Goal: Submit feedback/report problem: Submit feedback/report problem

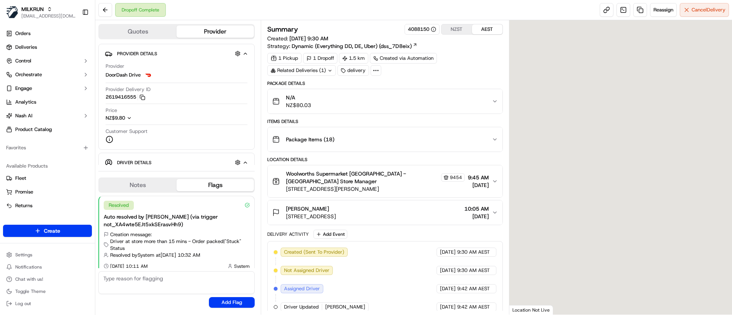
scroll to position [6, 0]
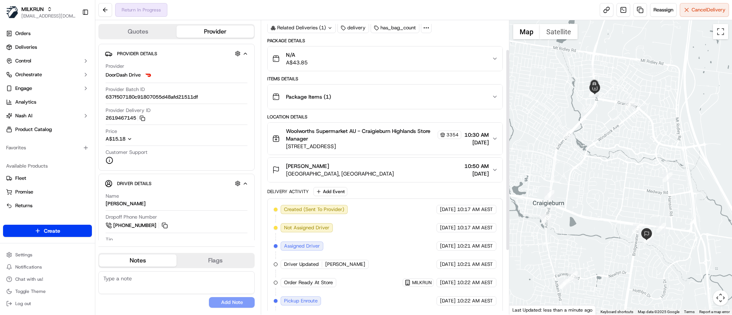
scroll to position [43, 0]
click at [355, 174] on span "Craigieburn Gardens, Craigieburn, VIC 3064, AU" at bounding box center [340, 174] width 108 height 8
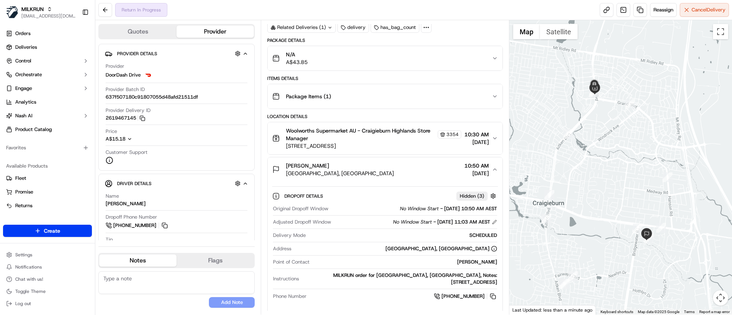
click at [358, 173] on span "Craigieburn Gardens, Craigieburn, VIC 3064, AU" at bounding box center [340, 174] width 108 height 8
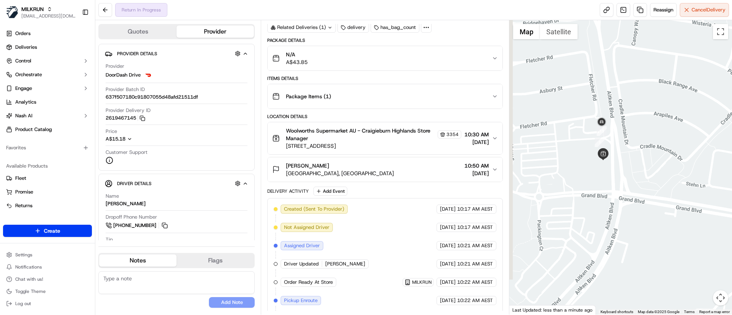
drag, startPoint x: 619, startPoint y: 121, endPoint x: 658, endPoint y: 181, distance: 71.4
click at [657, 184] on div at bounding box center [620, 167] width 223 height 295
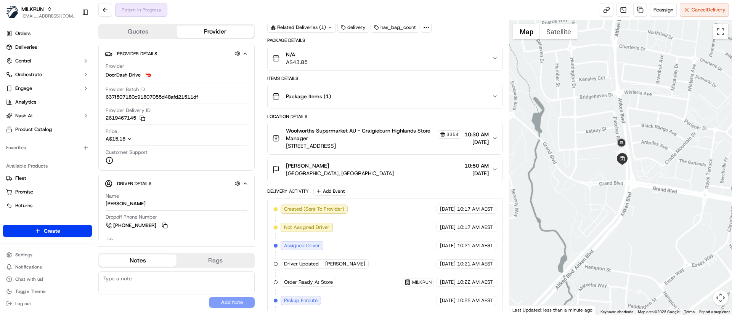
drag, startPoint x: 636, startPoint y: 257, endPoint x: 673, endPoint y: 99, distance: 162.0
click at [673, 99] on div at bounding box center [620, 167] width 223 height 295
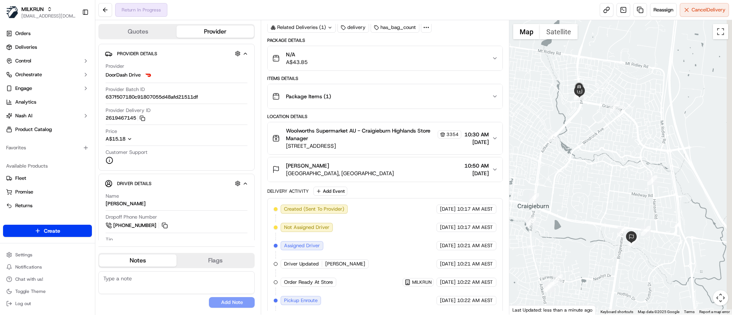
drag, startPoint x: 629, startPoint y: 268, endPoint x: 619, endPoint y: 266, distance: 10.3
click at [619, 266] on div at bounding box center [620, 167] width 223 height 295
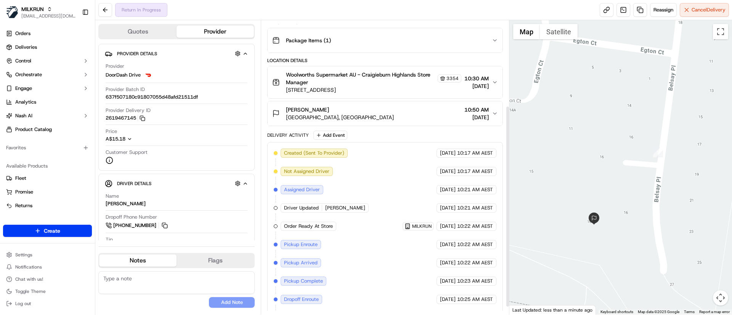
scroll to position [135, 0]
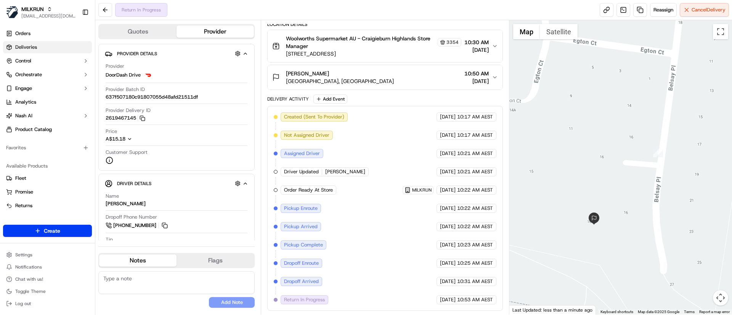
click at [46, 47] on link "Deliveries" at bounding box center [47, 47] width 89 height 12
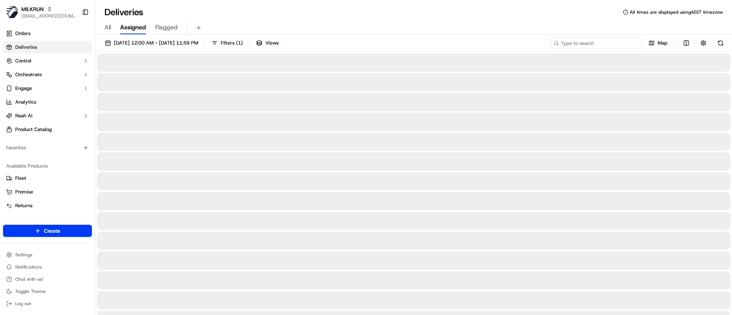
click at [610, 44] on input at bounding box center [595, 43] width 91 height 11
paste input "Sushma Talwar"
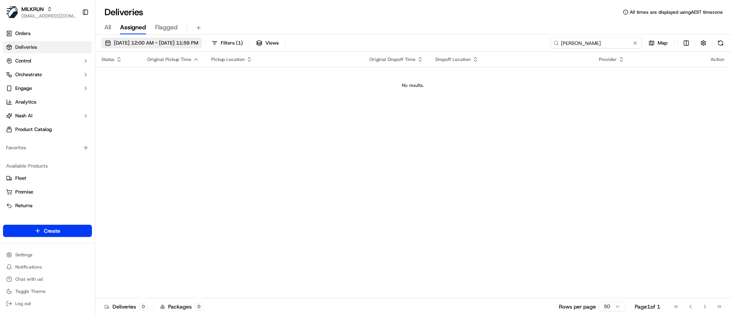
type input "Sushma Talwar"
click at [120, 44] on span "19/09/2025 12:00 AM - 19/09/2025 11:59 PM" at bounding box center [156, 43] width 84 height 7
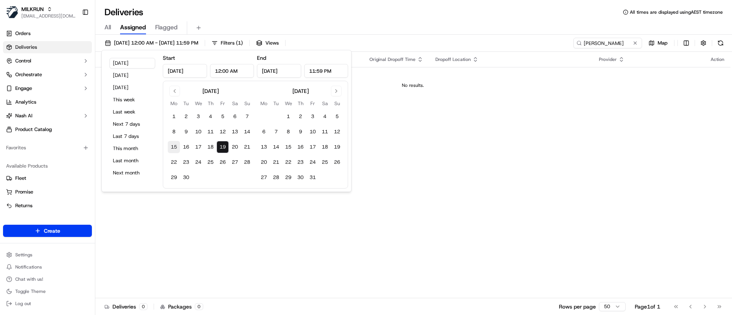
click at [169, 146] on button "15" at bounding box center [174, 147] width 12 height 12
type input "Sep 15, 2025"
click at [503, 4] on div "Deliveries All times are displayed using AEST timezone All Assigned Flagged 15/…" at bounding box center [413, 157] width 637 height 315
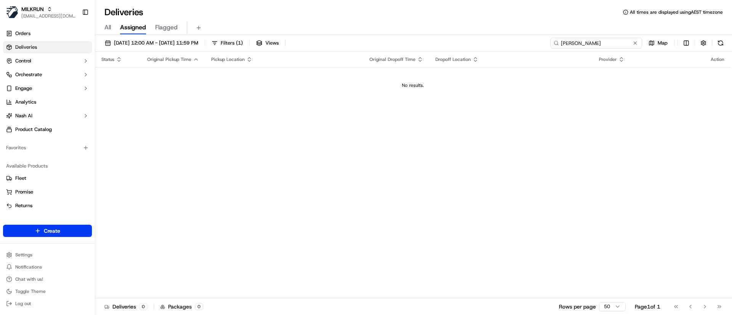
click at [605, 42] on input "Sushma Talwar" at bounding box center [595, 43] width 91 height 11
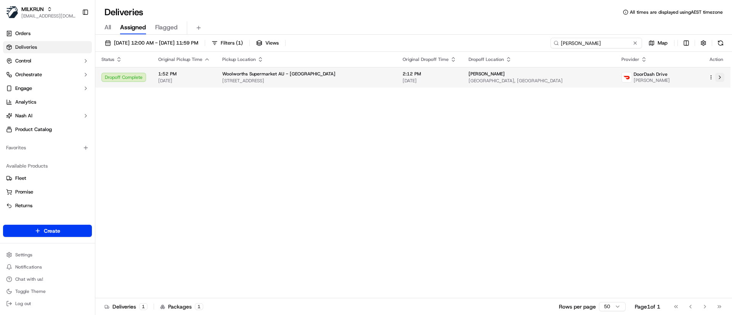
type input "Sushma Talwar"
click at [721, 79] on button at bounding box center [719, 77] width 9 height 9
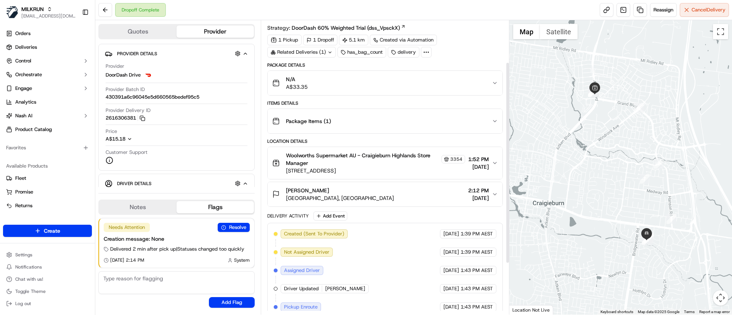
scroll to position [86, 0]
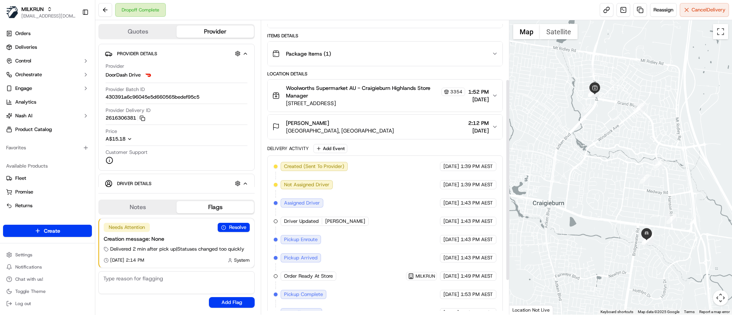
click at [362, 128] on span "Craigieburn Gardens, Craigieburn, VIC 3064, AU" at bounding box center [340, 131] width 108 height 8
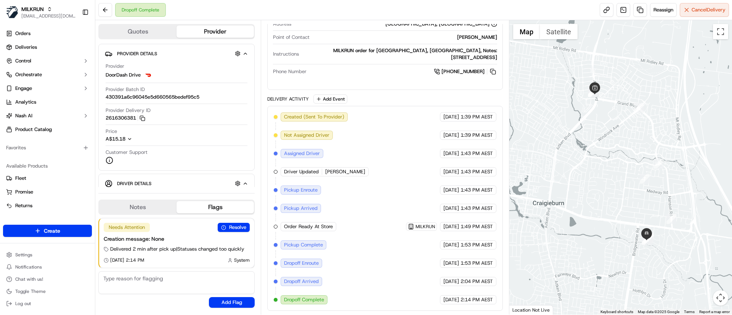
scroll to position [0, 0]
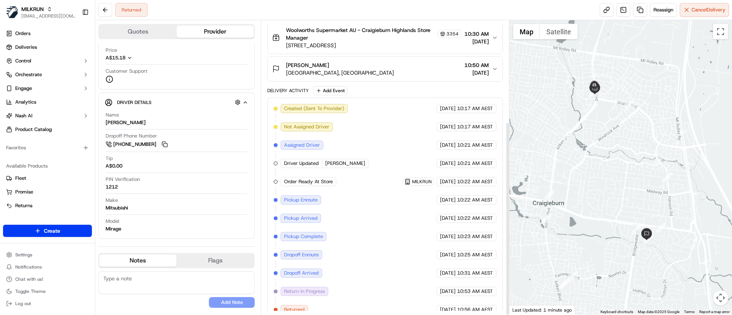
scroll to position [154, 0]
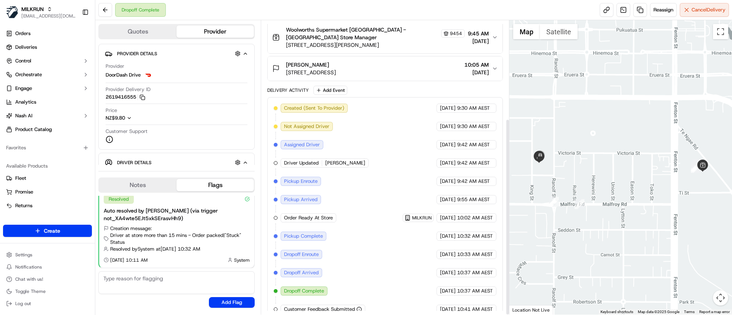
scroll to position [147, 0]
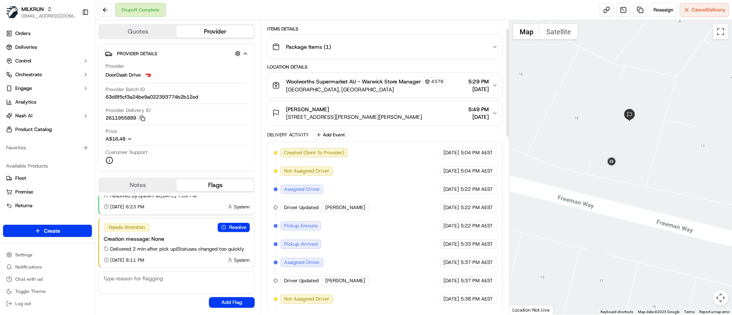
scroll to position [23, 0]
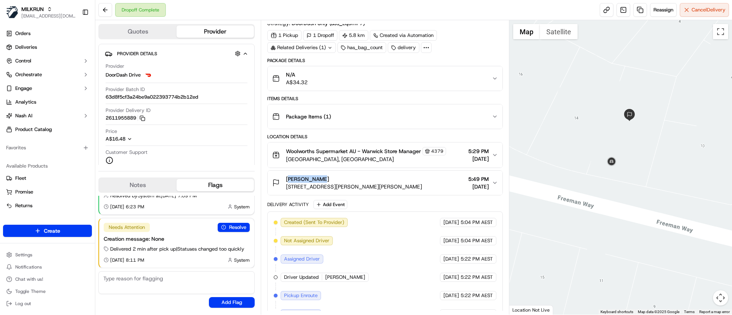
drag, startPoint x: 330, startPoint y: 179, endPoint x: 284, endPoint y: 177, distance: 46.5
click at [284, 177] on div "scotty dubo 12 Freeman Way, Marmion, WA 6020, AU" at bounding box center [347, 182] width 150 height 15
copy span "scotty dubo"
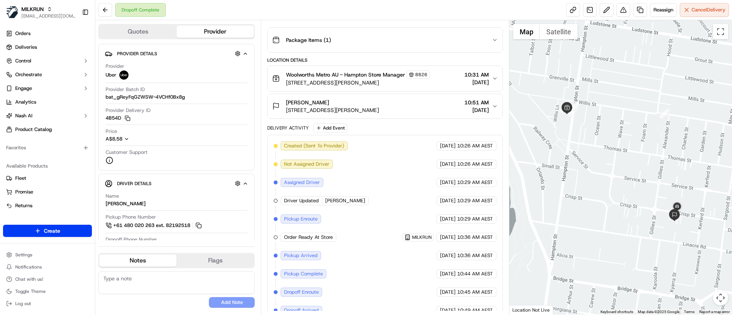
scroll to position [128, 0]
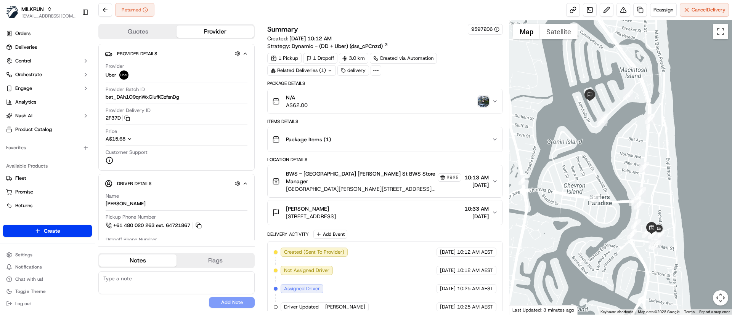
click at [484, 99] on img "button" at bounding box center [483, 101] width 11 height 11
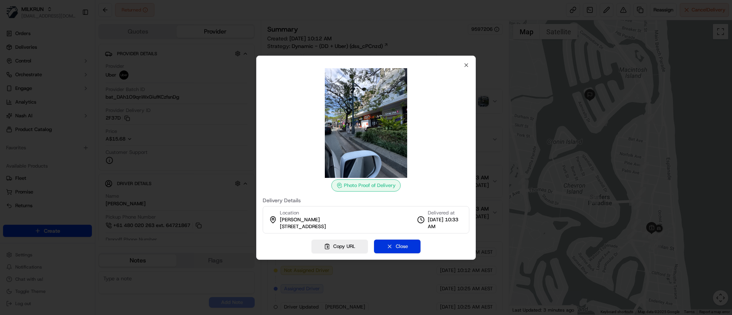
click at [396, 246] on button "Close" at bounding box center [397, 247] width 47 height 14
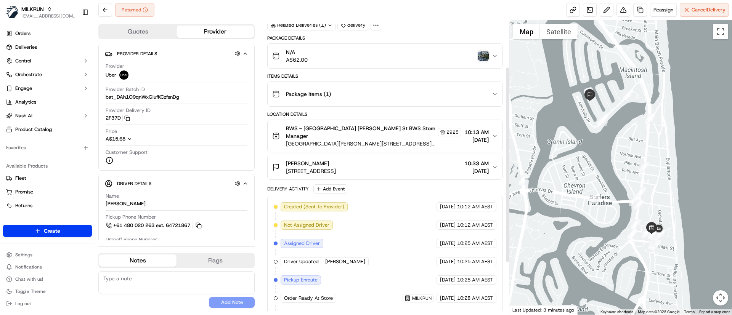
scroll to position [147, 0]
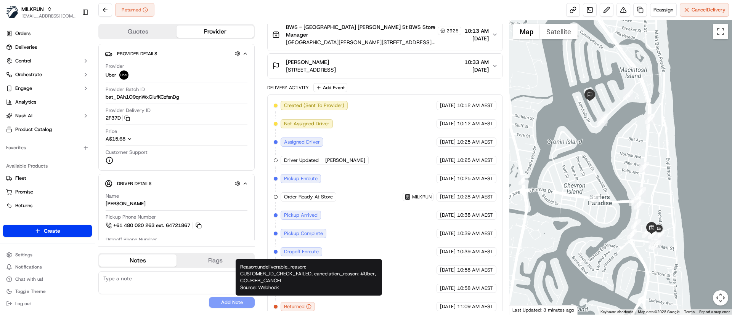
click at [309, 304] on icon "button" at bounding box center [308, 306] width 5 height 5
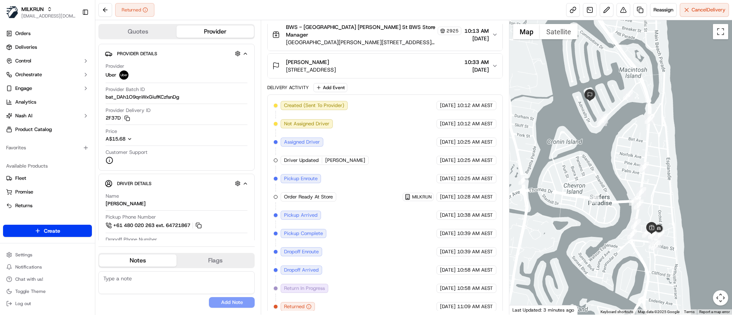
click at [310, 304] on icon "button" at bounding box center [308, 306] width 5 height 5
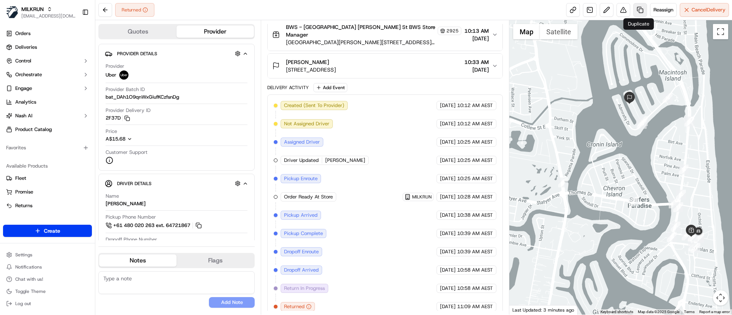
click at [639, 10] on link at bounding box center [640, 10] width 14 height 14
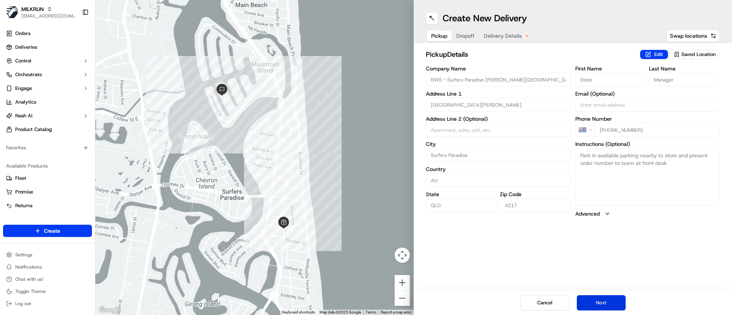
click at [604, 300] on button "Next" at bounding box center [601, 302] width 49 height 15
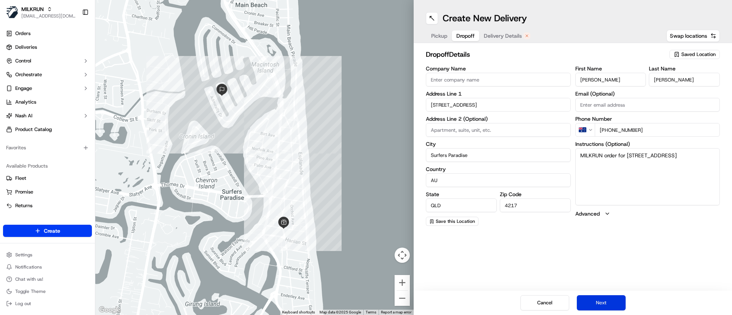
click at [604, 300] on button "Next" at bounding box center [601, 302] width 49 height 15
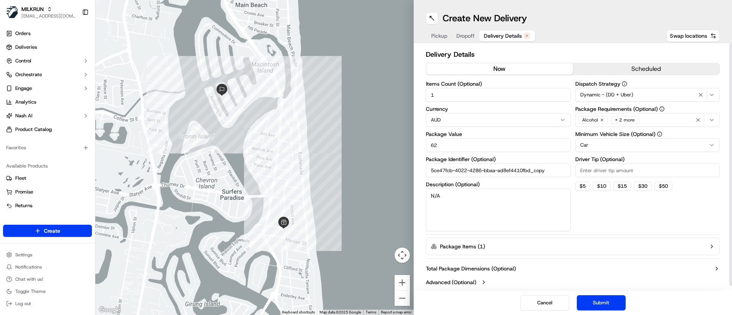
click at [488, 68] on button "now" at bounding box center [499, 68] width 147 height 11
click at [602, 303] on button "Submit" at bounding box center [601, 302] width 49 height 15
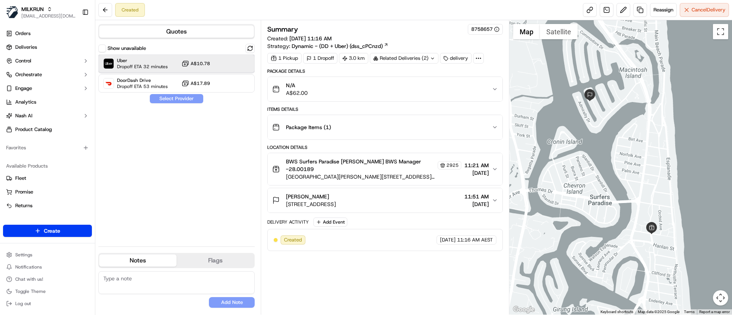
click at [162, 63] on span "Uber" at bounding box center [142, 61] width 51 height 6
click at [164, 98] on button "Assign Provider" at bounding box center [176, 98] width 54 height 9
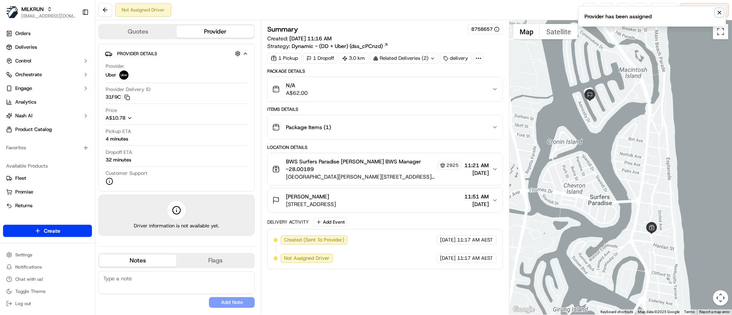
click at [721, 11] on icon "Notifications (F8)" at bounding box center [719, 13] width 6 height 6
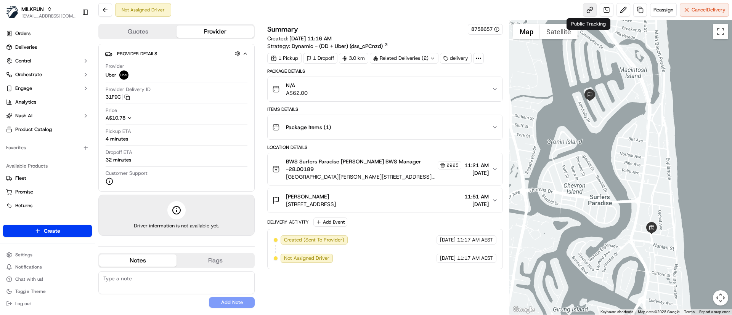
click at [587, 9] on link at bounding box center [590, 10] width 14 height 14
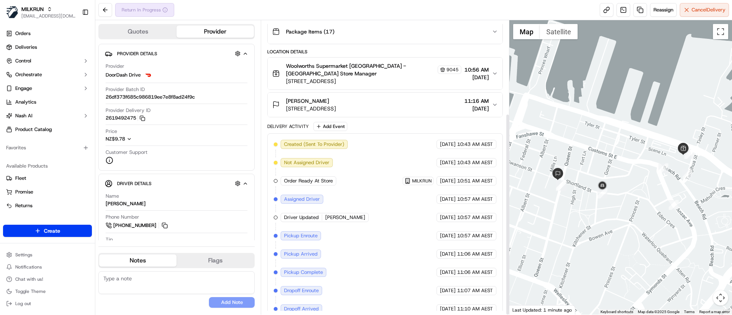
scroll to position [135, 0]
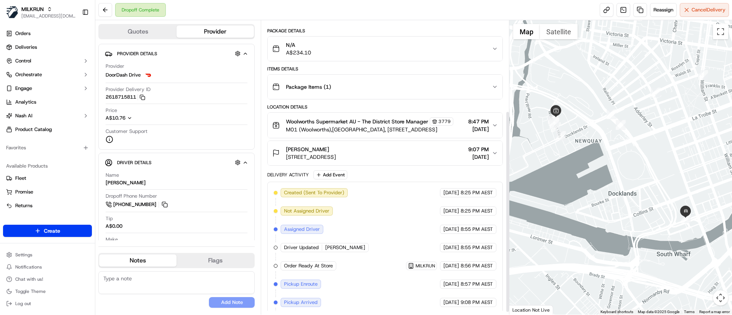
scroll to position [135, 0]
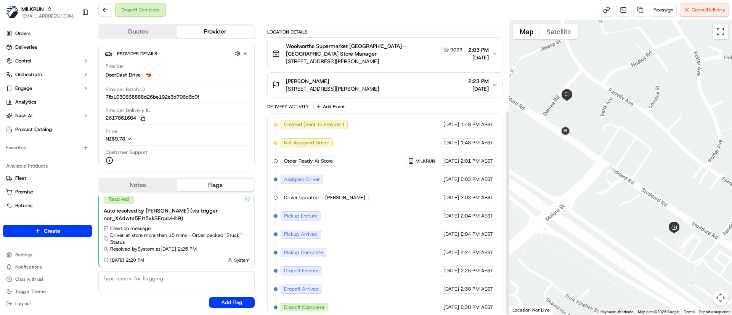
scroll to position [128, 0]
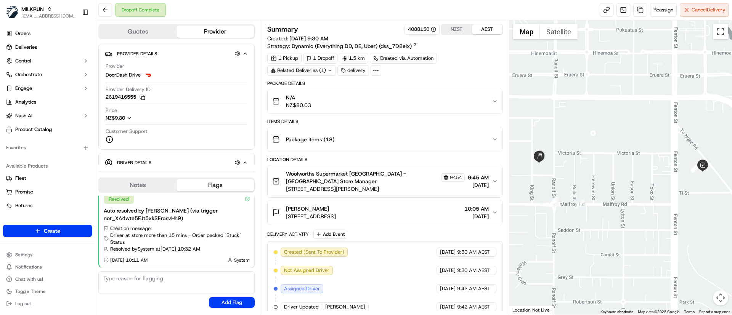
scroll to position [147, 0]
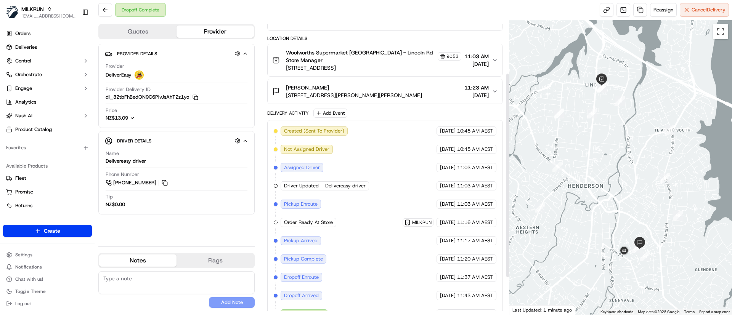
scroll to position [128, 0]
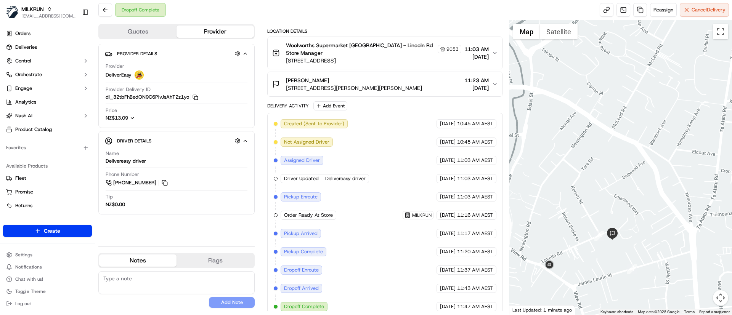
drag, startPoint x: 648, startPoint y: 240, endPoint x: 617, endPoint y: 262, distance: 38.6
click at [617, 262] on div at bounding box center [620, 167] width 223 height 295
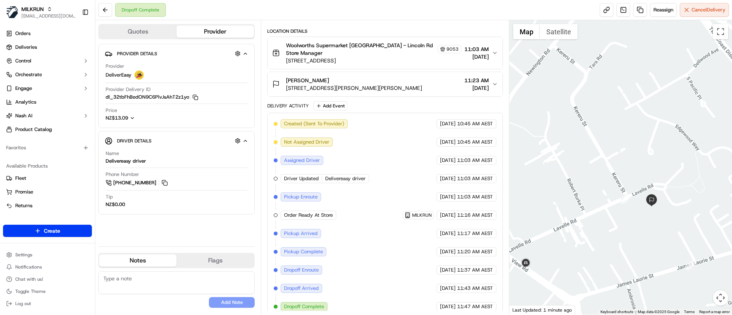
drag, startPoint x: 596, startPoint y: 272, endPoint x: 640, endPoint y: 253, distance: 48.0
click at [640, 253] on div at bounding box center [620, 167] width 223 height 295
click at [356, 77] on div "Ashleigh porter" at bounding box center [354, 81] width 136 height 8
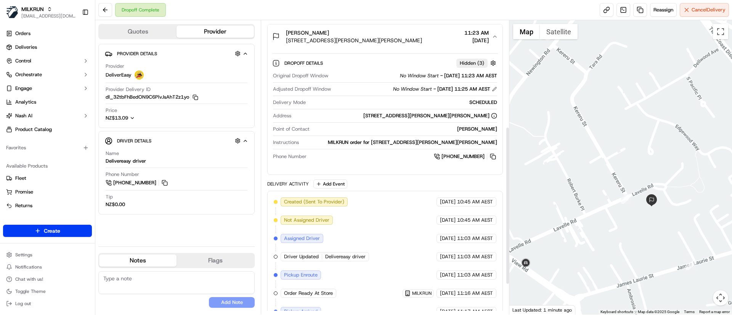
scroll to position [254, 0]
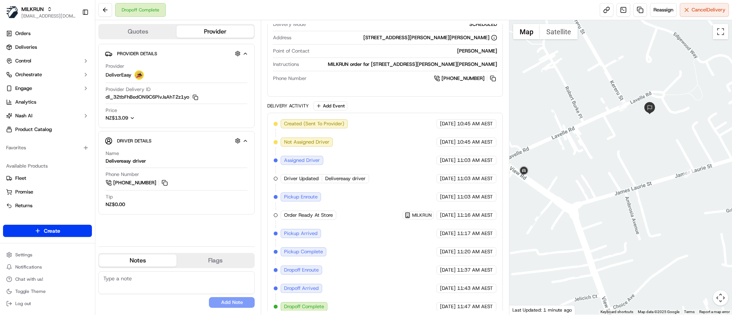
drag, startPoint x: 668, startPoint y: 171, endPoint x: 646, endPoint y: 133, distance: 44.2
click at [646, 133] on div at bounding box center [620, 167] width 223 height 295
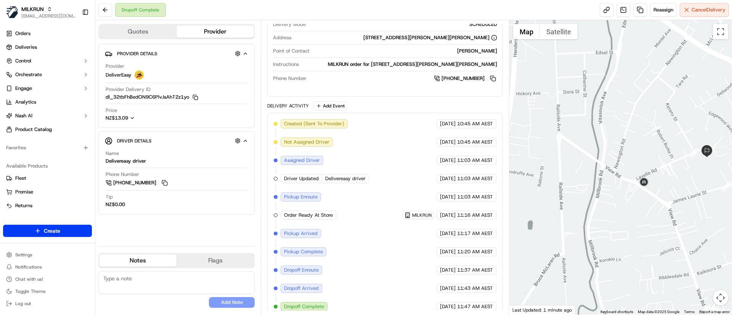
drag, startPoint x: 548, startPoint y: 252, endPoint x: 646, endPoint y: 229, distance: 100.3
click at [646, 229] on div at bounding box center [620, 167] width 223 height 295
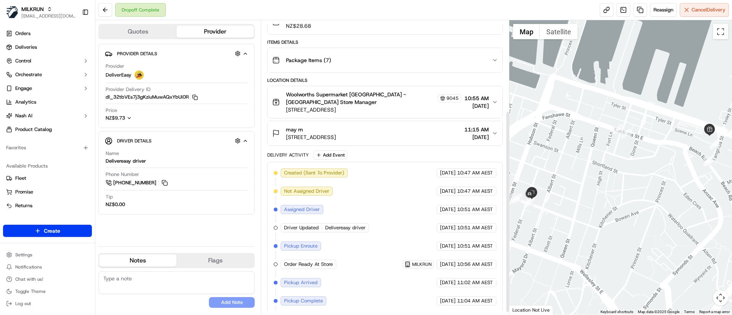
scroll to position [135, 0]
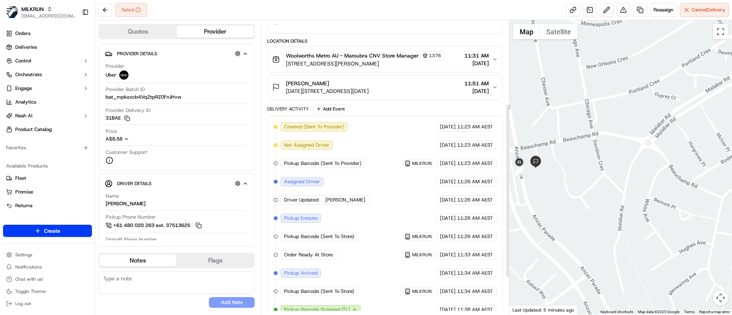
scroll to position [116, 0]
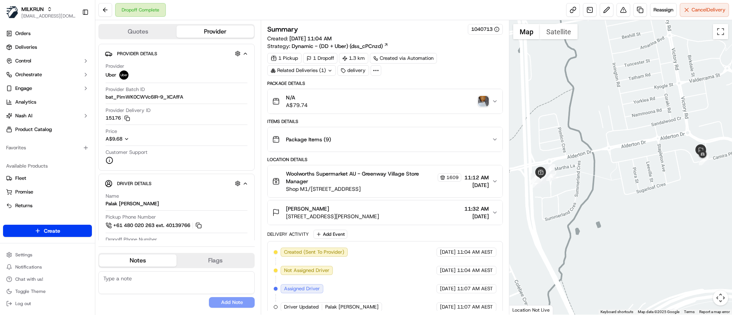
click at [478, 101] on img "button" at bounding box center [483, 101] width 11 height 11
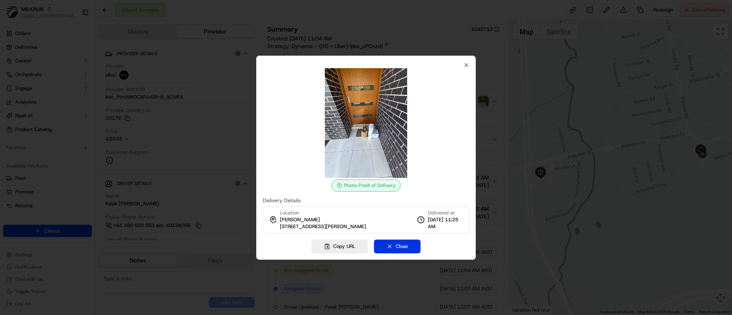
drag, startPoint x: 405, startPoint y: 243, endPoint x: 393, endPoint y: 220, distance: 25.7
click at [404, 242] on button "Close" at bounding box center [397, 247] width 47 height 14
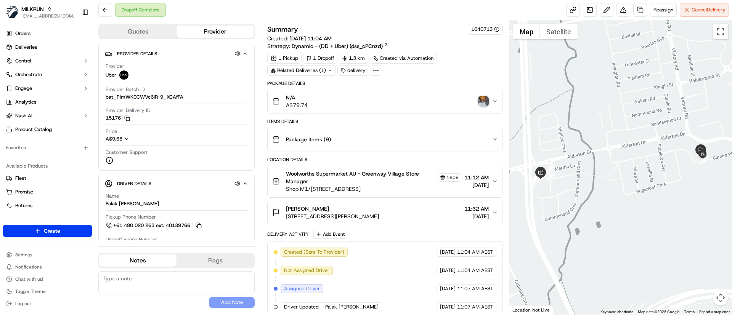
click at [483, 100] on img "button" at bounding box center [483, 101] width 11 height 11
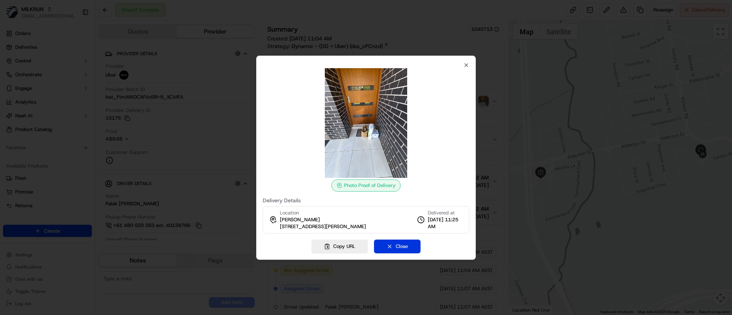
click at [406, 246] on button "Close" at bounding box center [397, 247] width 47 height 14
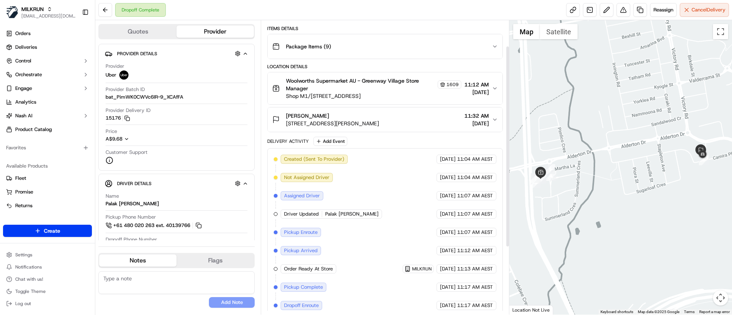
scroll to position [135, 0]
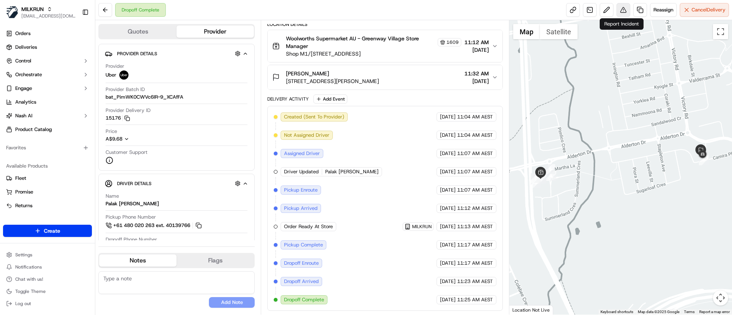
click at [621, 9] on button at bounding box center [623, 10] width 14 height 14
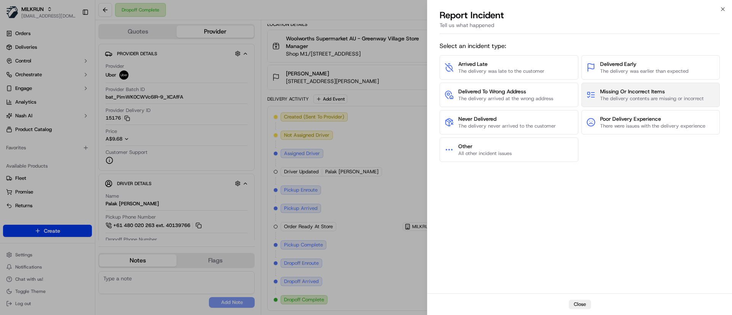
click at [613, 96] on span "The delivery contents are missing or incorrect" at bounding box center [652, 98] width 104 height 7
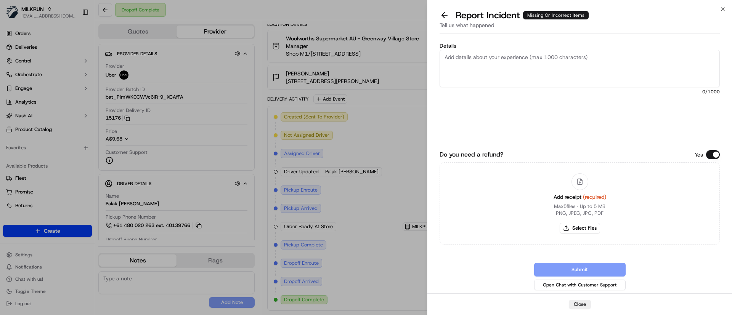
click at [509, 67] on textarea "Details" at bounding box center [579, 68] width 280 height 37
paste textarea "V Energy Blue Energy Drink Cans 500ml x 4 Pack $12.91 x1"
drag, startPoint x: 698, startPoint y: 57, endPoint x: 650, endPoint y: 55, distance: 48.8
click at [650, 55] on textarea "Customer was missing the following item, store confirmed nothing left behind an…" at bounding box center [579, 68] width 280 height 37
click at [451, 71] on textarea "Customer was missing the following item, store confirmed nothing left behind an…" at bounding box center [579, 68] width 280 height 37
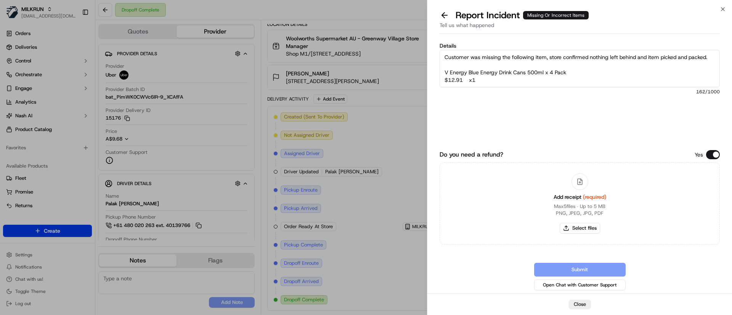
click at [443, 82] on textarea "Customer was missing the following item, store confirmed nothing left behind an…" at bounding box center [579, 68] width 280 height 37
click at [626, 72] on textarea "Customer was missing the following item, store confirmed nothing left behind an…" at bounding box center [579, 68] width 280 height 37
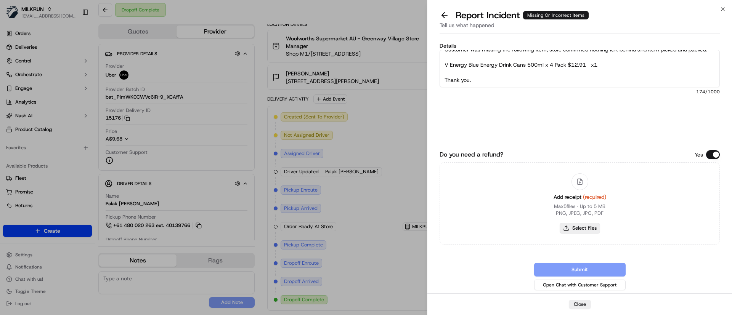
type textarea "Customer was missing the following item, store confirmed nothing left behind an…"
click at [576, 230] on button "Select files" at bounding box center [580, 228] width 40 height 11
type input "C:\fakepath\Screenshot_19-9-2025_12959_Imelda Vatuvei.jpeg"
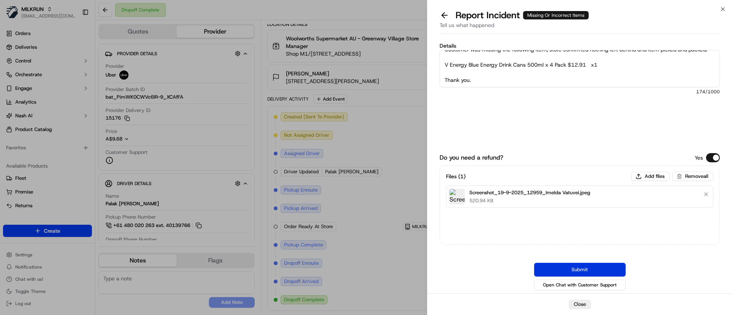
click at [605, 269] on button "Submit" at bounding box center [579, 270] width 91 height 14
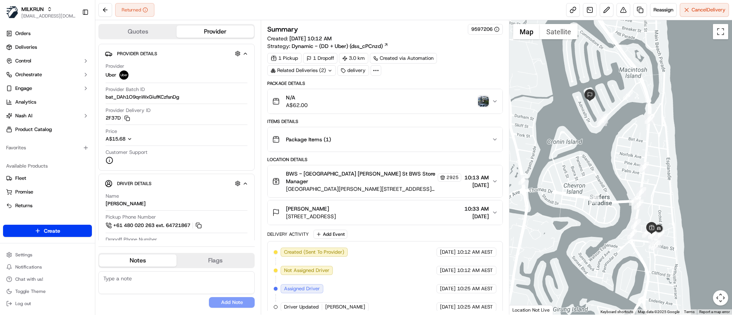
click at [483, 99] on img "button" at bounding box center [483, 101] width 11 height 11
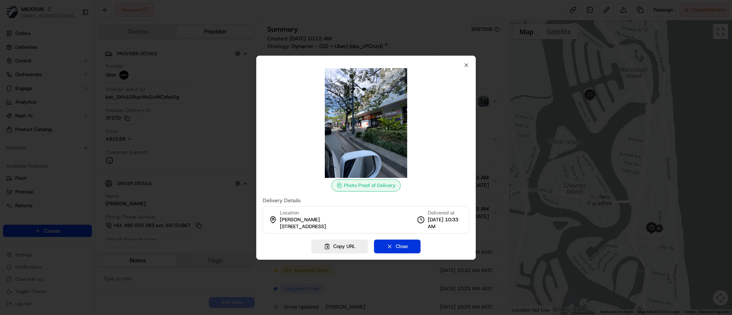
click at [401, 248] on button "Close" at bounding box center [397, 247] width 47 height 14
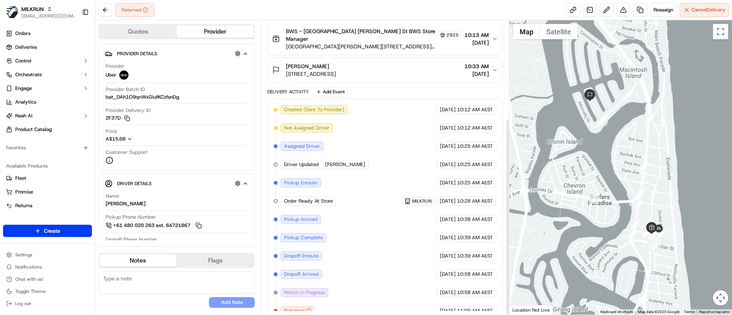
scroll to position [147, 0]
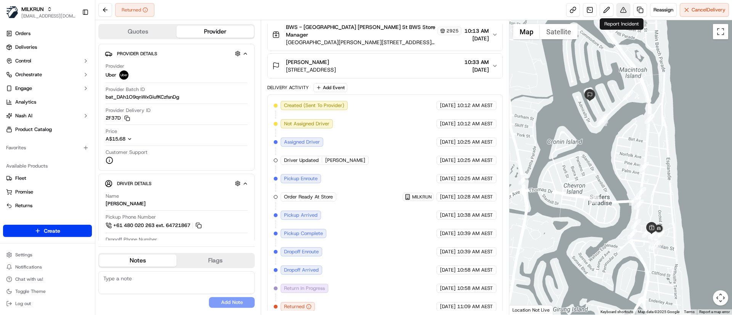
click at [621, 11] on button at bounding box center [623, 10] width 14 height 14
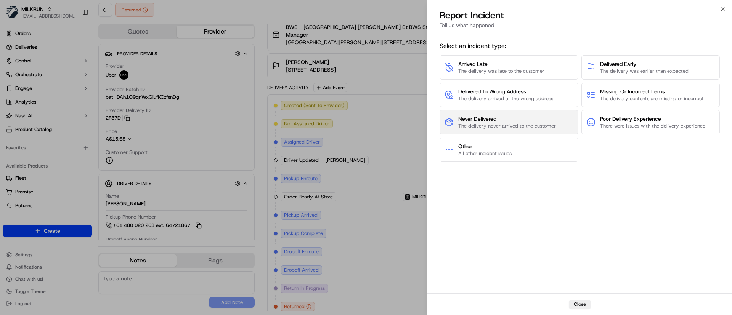
click at [472, 117] on span "Never Delivered" at bounding box center [507, 119] width 98 height 8
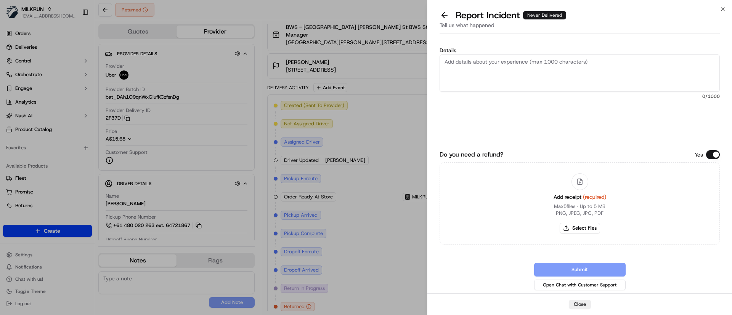
click at [500, 75] on textarea "Details" at bounding box center [579, 73] width 280 height 37
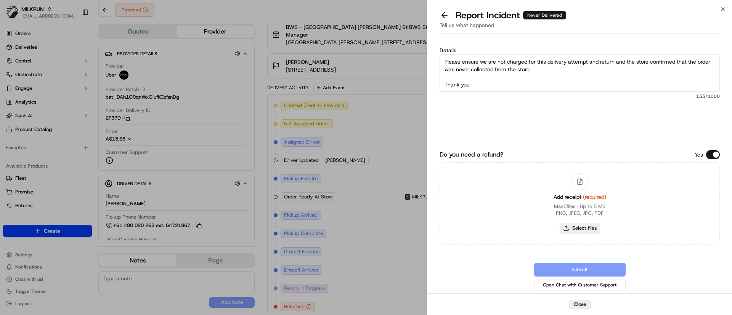
type textarea "Please ensure we are not charged for this delivery attempt and return and the s…"
click at [580, 228] on button "Select files" at bounding box center [580, 228] width 40 height 11
type input "C:\fakepath\Screenshot_19-9-2025_122532_Leigh [PERSON_NAME].jpeg"
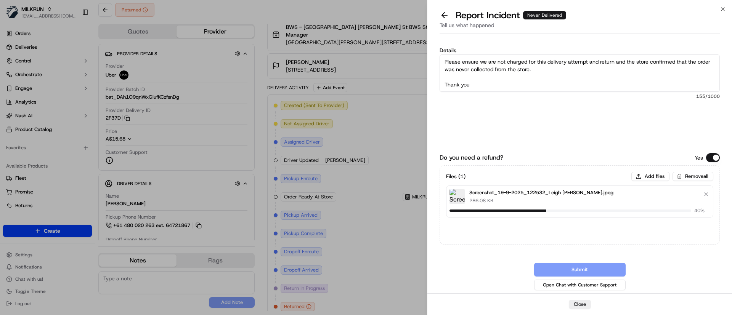
click at [523, 132] on div "Details Please ensure we are not charged for this delivery attempt and return a…" at bounding box center [579, 97] width 280 height 98
click at [505, 71] on textarea "Please ensure we are not charged for this delivery attempt and return and the s…" at bounding box center [579, 73] width 280 height 37
click at [537, 84] on textarea "Please ensure we are not charged for this delivery attempt and return and the s…" at bounding box center [579, 73] width 280 height 37
click at [580, 266] on button "Submit" at bounding box center [579, 270] width 91 height 14
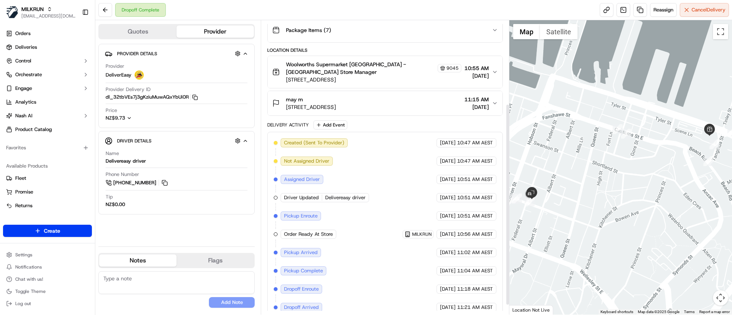
scroll to position [135, 0]
